Goal: Find specific page/section

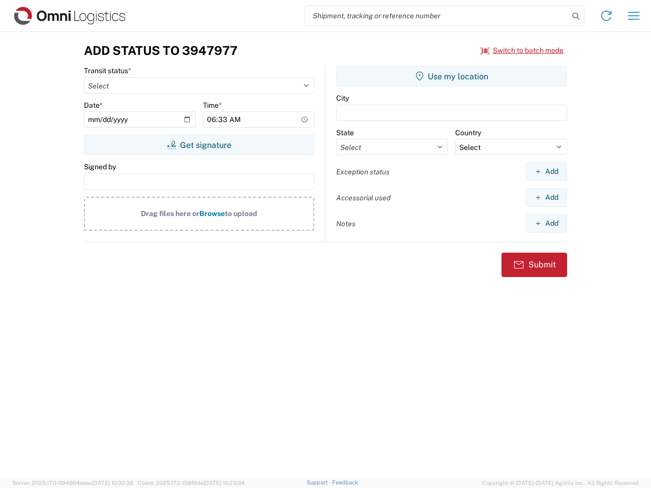
click at [437, 16] on input "search" at bounding box center [436, 15] width 263 height 19
click at [575, 16] on icon at bounding box center [575, 16] width 14 height 14
click at [606, 16] on icon at bounding box center [606, 16] width 16 height 16
click at [633, 16] on icon "button" at bounding box center [634, 16] width 12 height 8
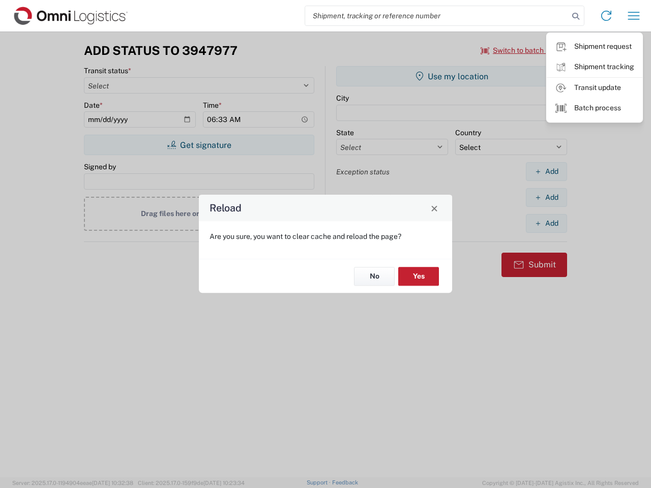
click at [199, 145] on div "Reload Are you sure, you want to clear cache and reload the page? No Yes" at bounding box center [325, 244] width 651 height 488
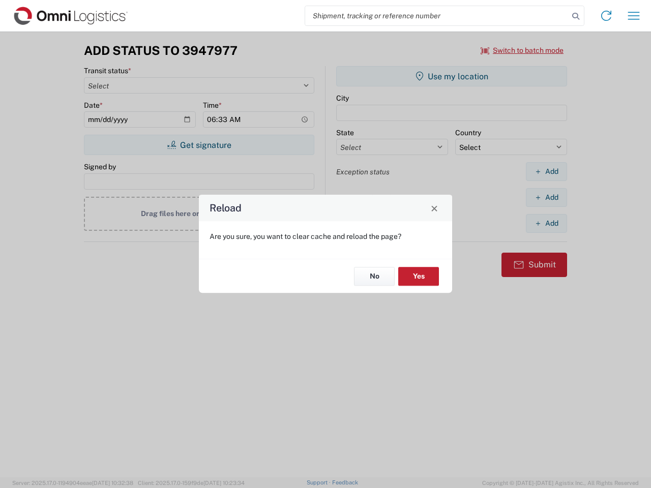
click at [451, 76] on div "Reload Are you sure, you want to clear cache and reload the page? No Yes" at bounding box center [325, 244] width 651 height 488
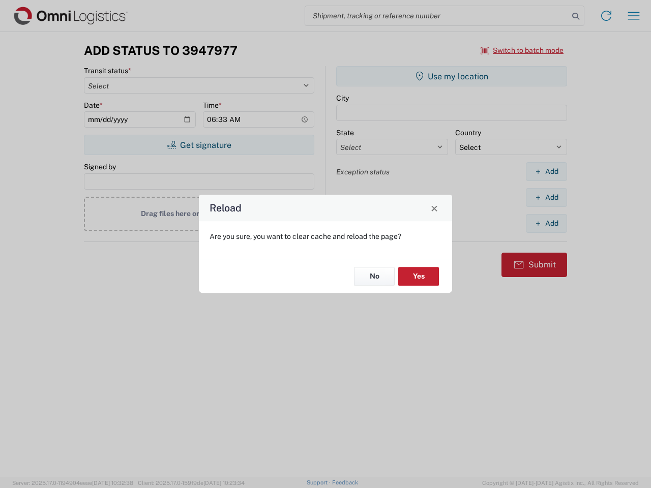
click at [546, 171] on div "Reload Are you sure, you want to clear cache and reload the page? No Yes" at bounding box center [325, 244] width 651 height 488
click at [546, 197] on div "Reload Are you sure, you want to clear cache and reload the page? No Yes" at bounding box center [325, 244] width 651 height 488
click at [546, 223] on div "Reload Are you sure, you want to clear cache and reload the page? No Yes" at bounding box center [325, 244] width 651 height 488
